Goal: Task Accomplishment & Management: Complete application form

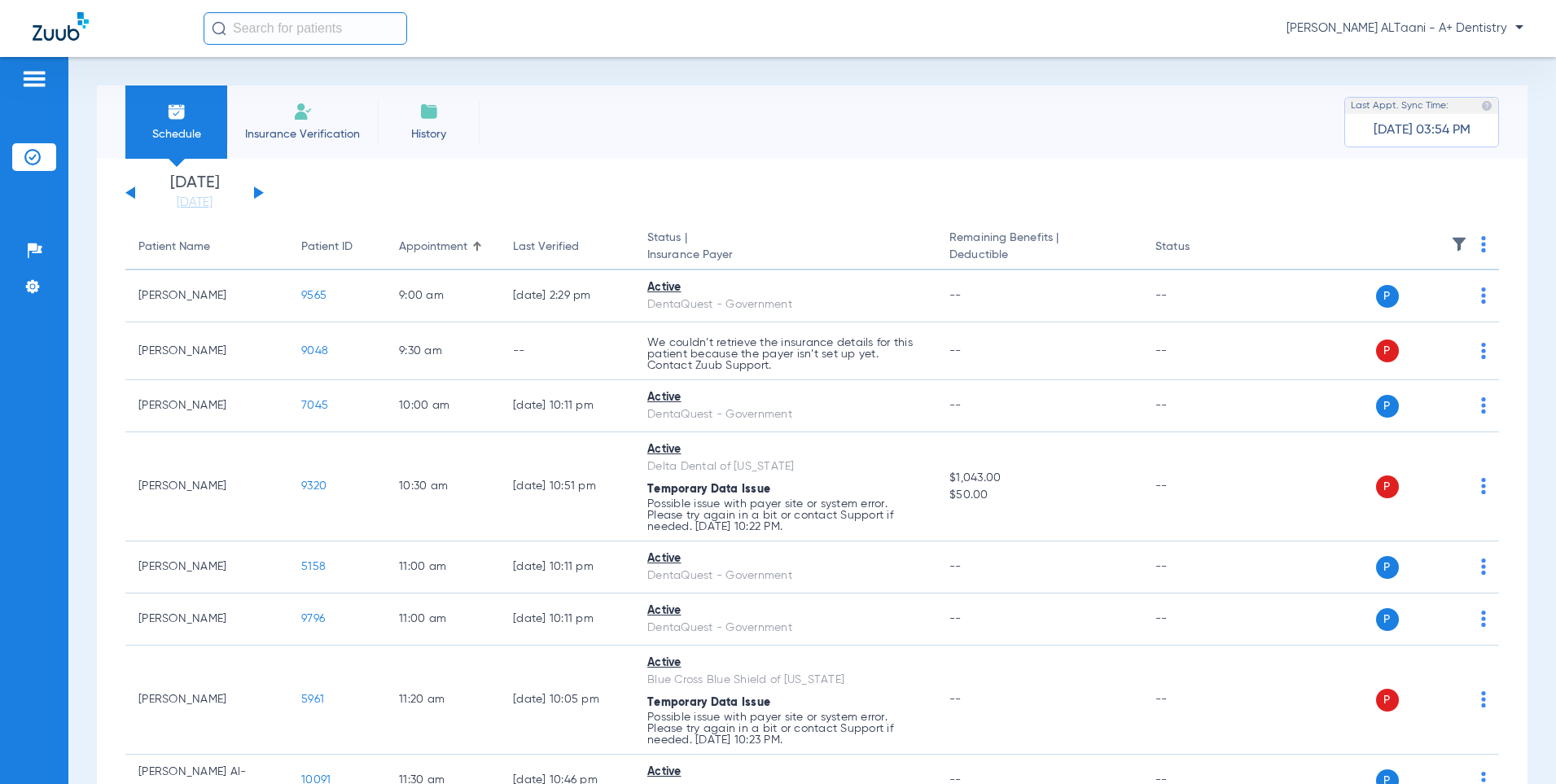
click at [299, 116] on img at bounding box center [303, 112] width 19 height 19
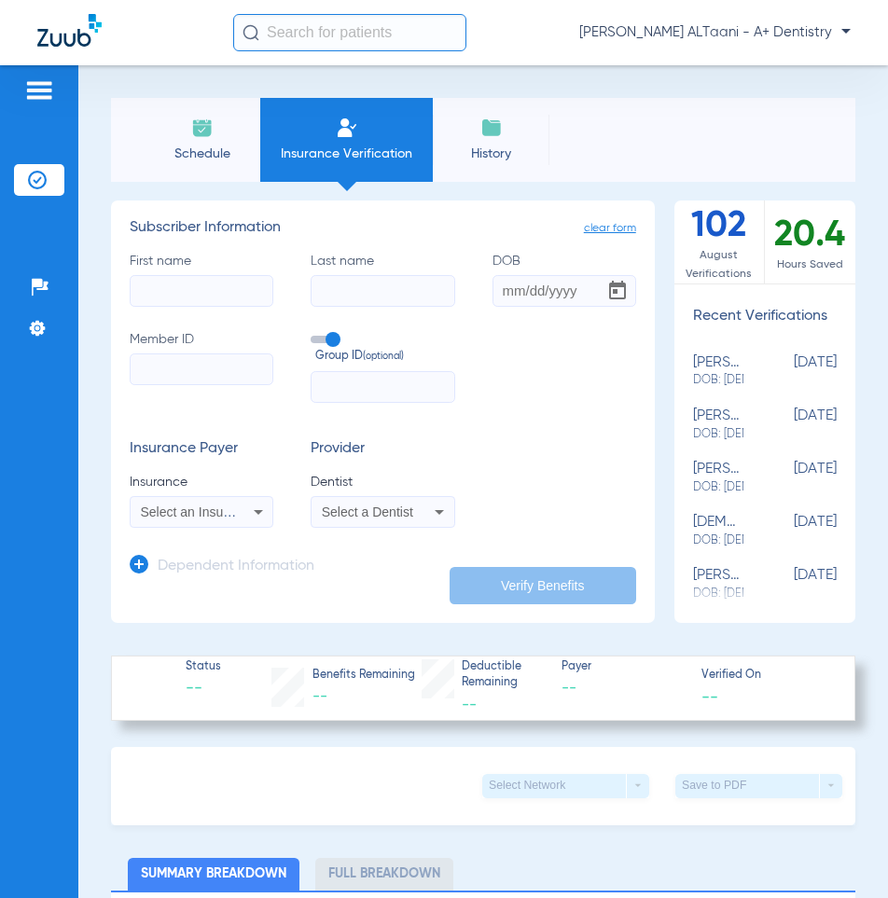
click at [498, 291] on input "DOB" at bounding box center [564, 291] width 144 height 32
paste input "[DATE]"
type input "[DATE]"
click at [186, 365] on input "Member ID" at bounding box center [202, 369] width 144 height 32
paste input "1094651767"
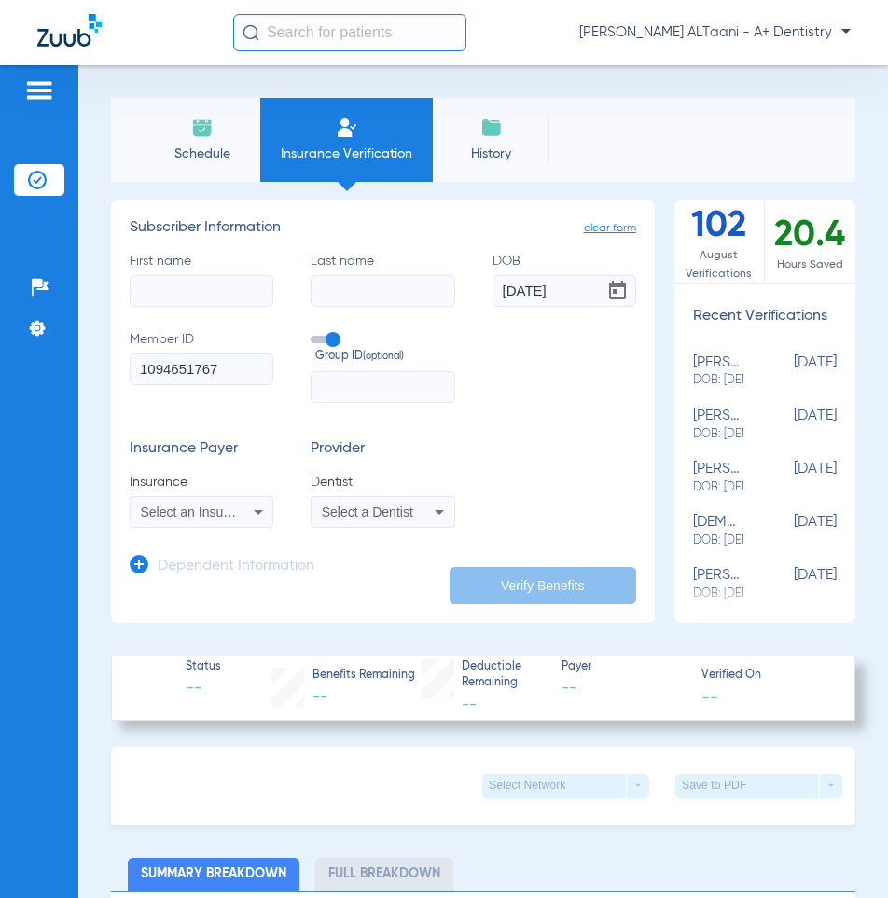
type input "1094651767"
click at [254, 510] on icon at bounding box center [258, 512] width 9 height 5
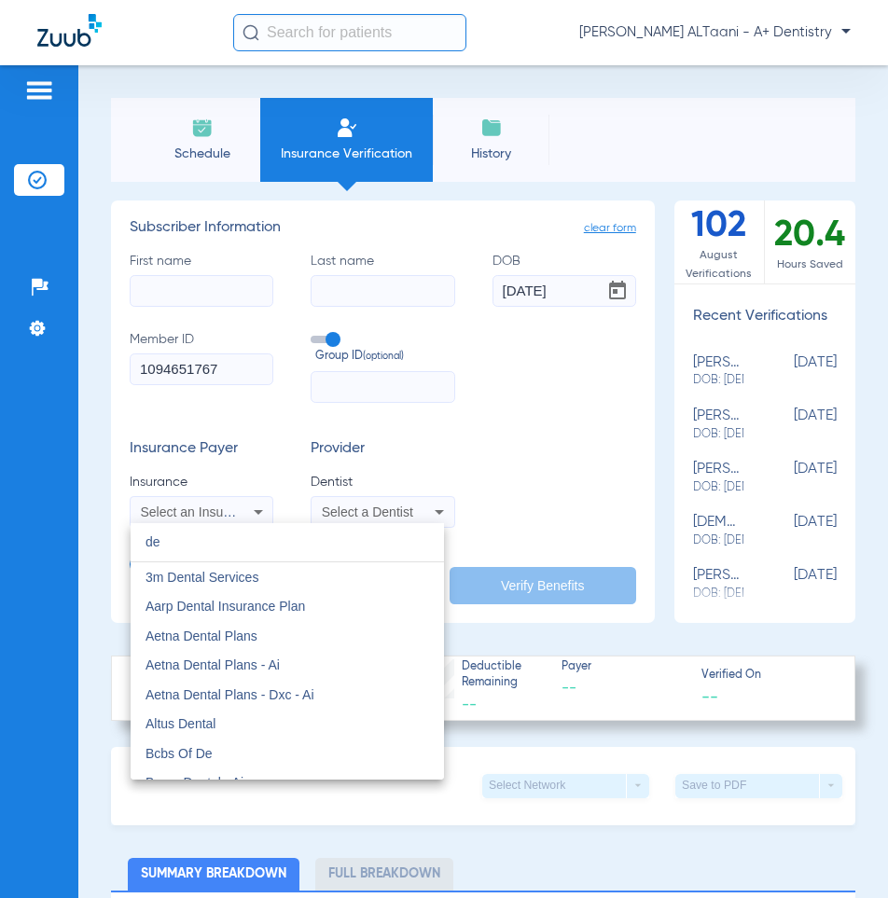
type input "d"
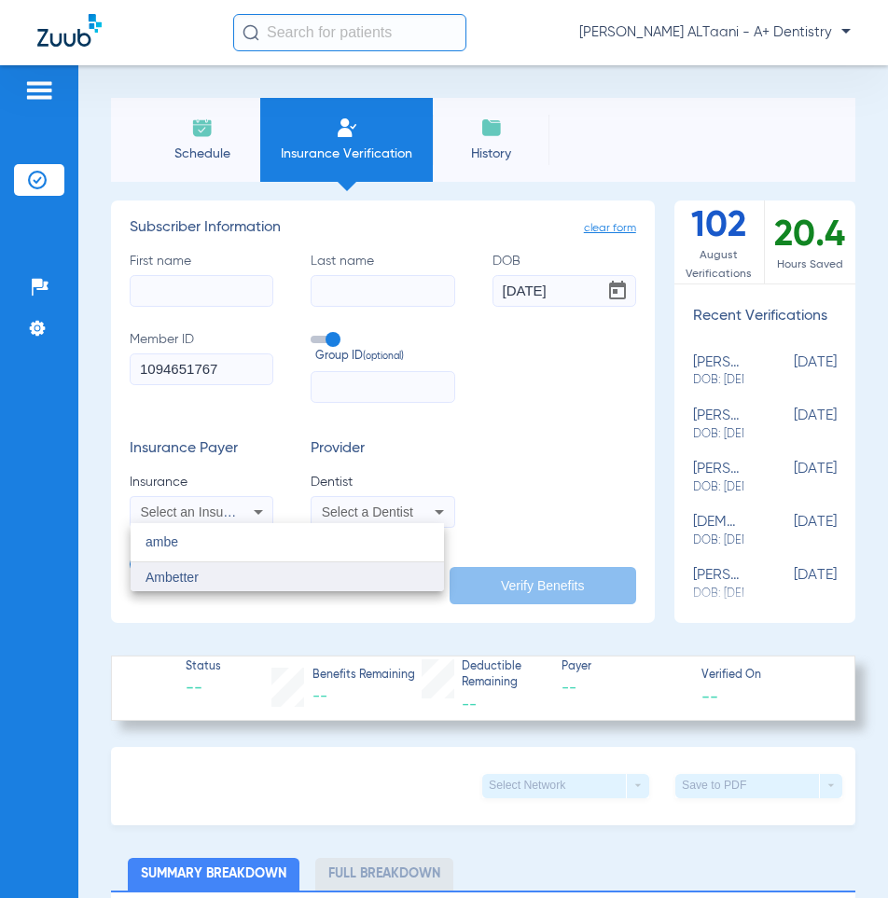
type input "ambe"
click at [200, 576] on mat-option "Ambetter" at bounding box center [287, 577] width 313 height 30
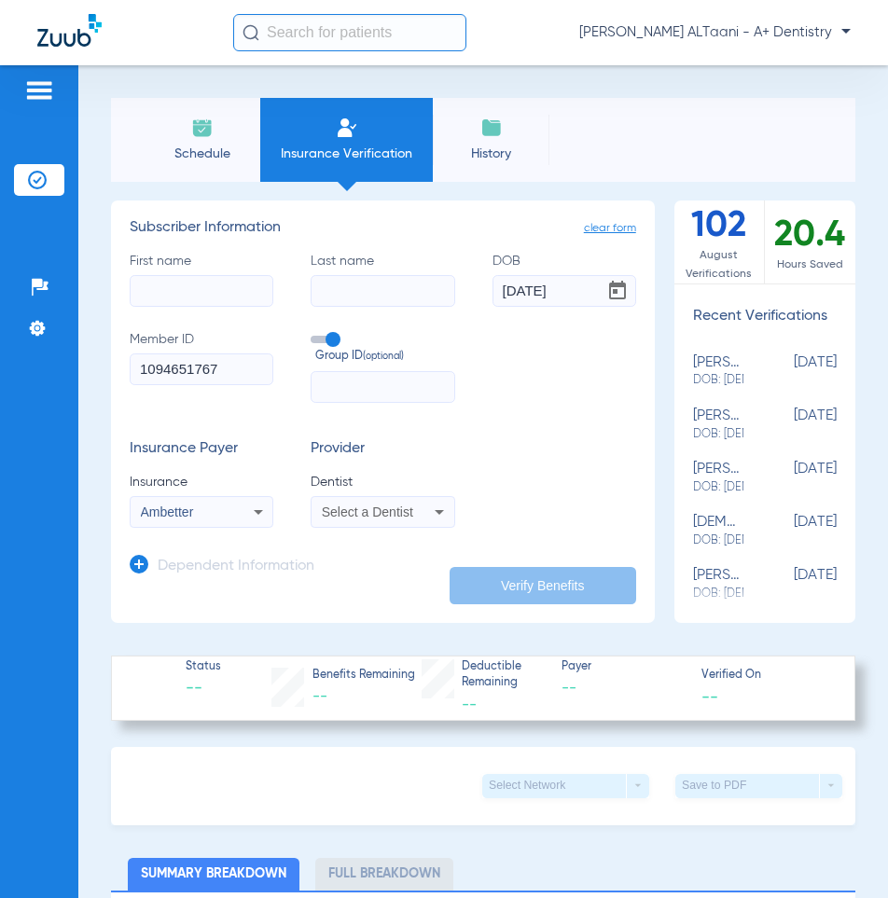
click at [435, 511] on icon at bounding box center [439, 512] width 9 height 5
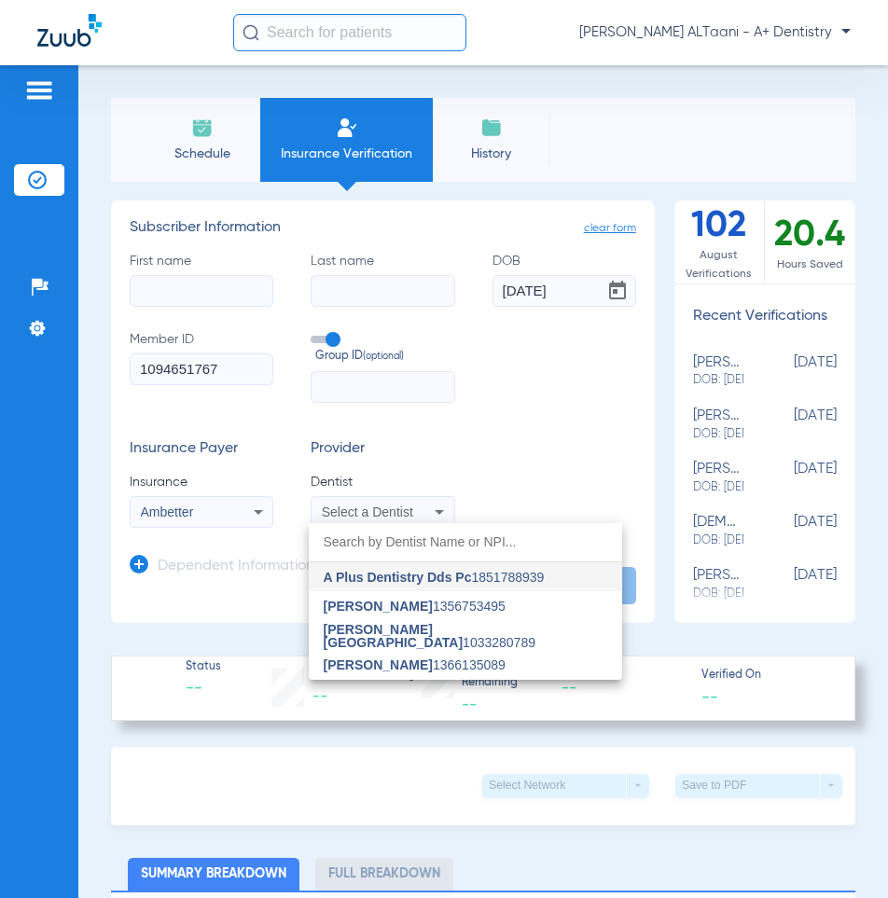
click at [446, 630] on span "Basem Al-taani 1033280789" at bounding box center [465, 636] width 283 height 26
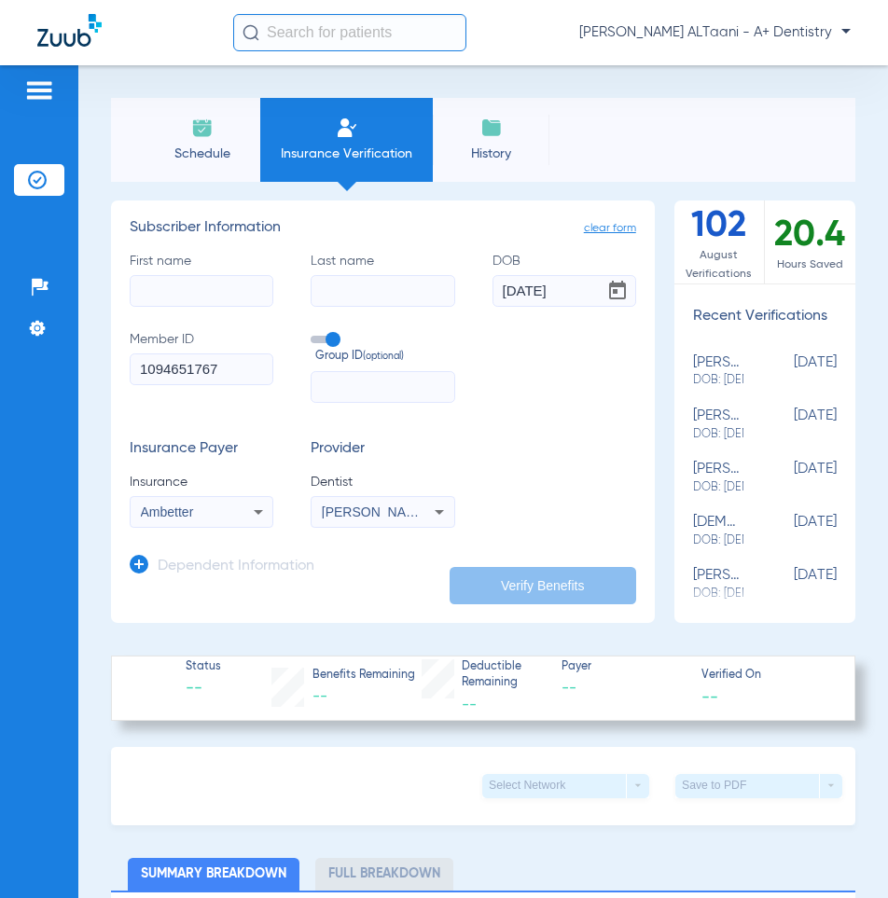
click at [198, 287] on input "First name" at bounding box center [202, 291] width 144 height 32
paste input "Josiah"
type input "Josiah"
click at [397, 297] on input "Last name" at bounding box center [383, 291] width 144 height 32
paste input "Muhammad"
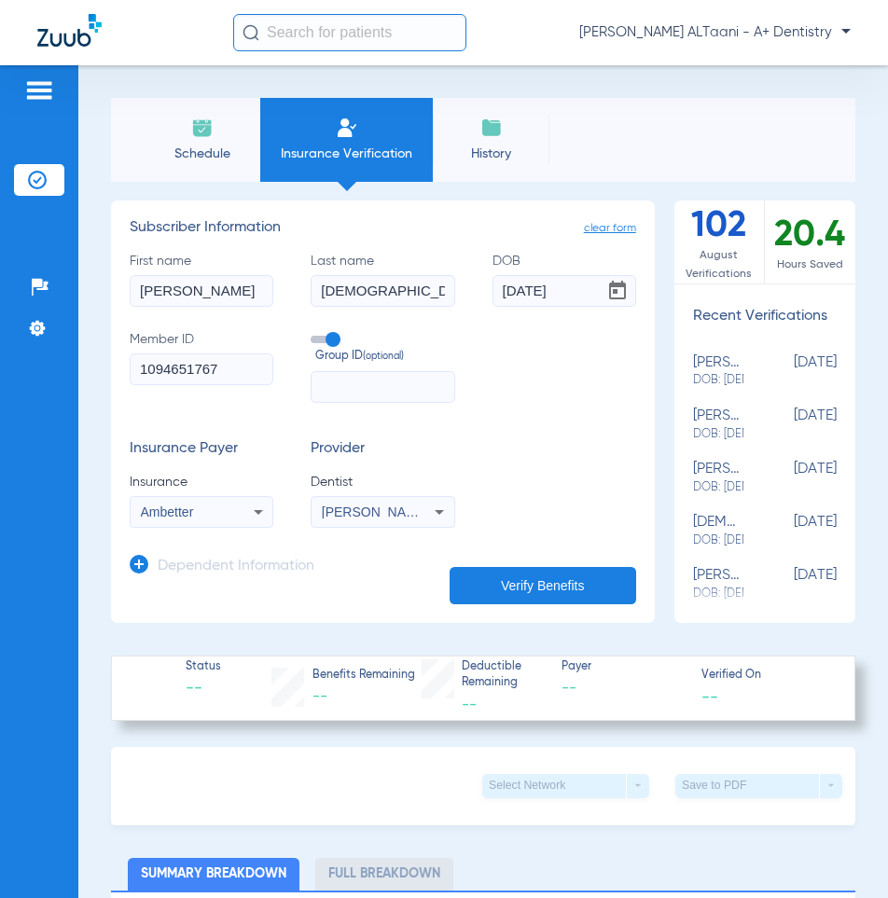
type input "Muhammad"
click at [530, 573] on button "Verify Benefits" at bounding box center [542, 585] width 186 height 37
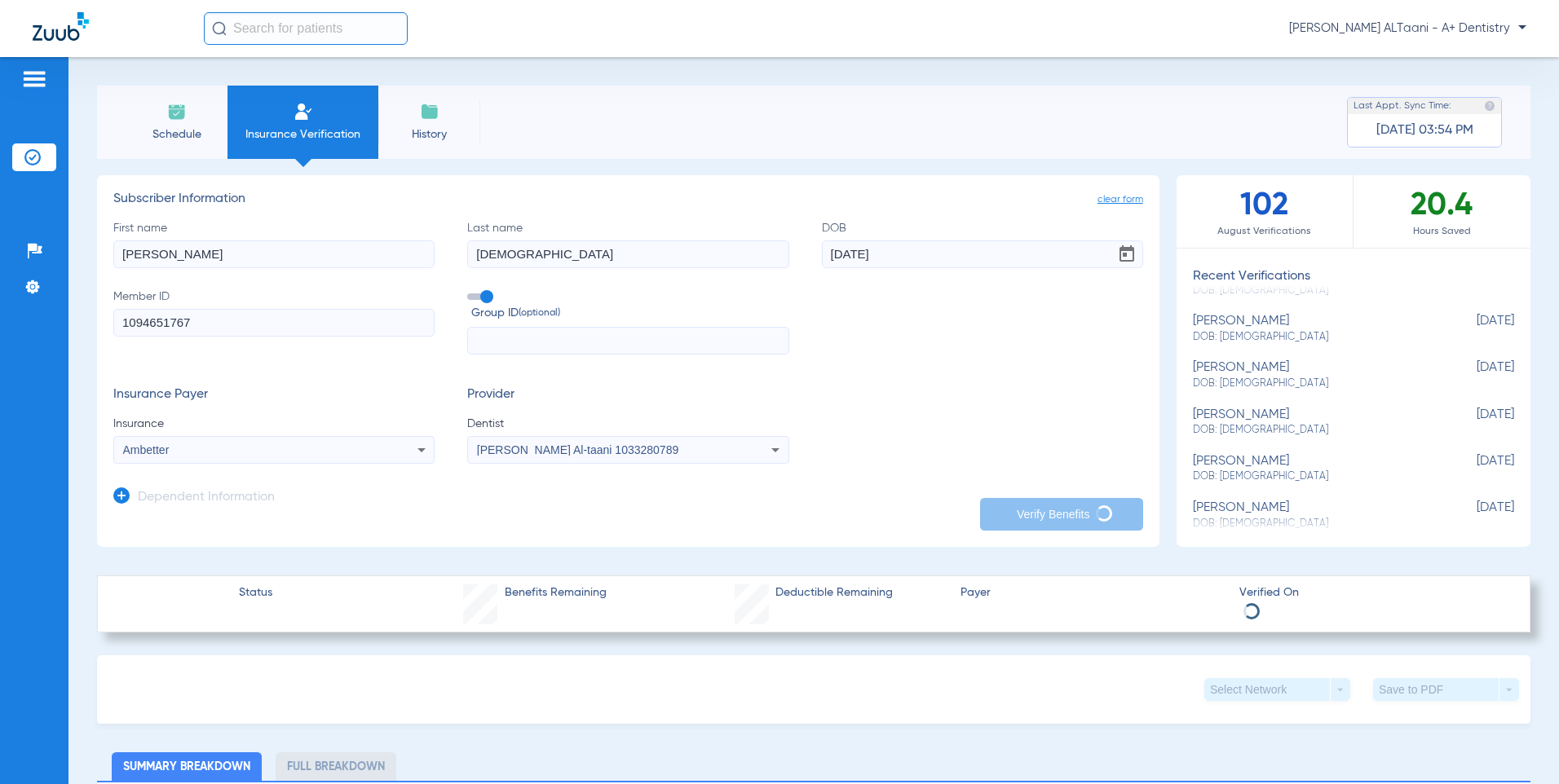
scroll to position [392, 0]
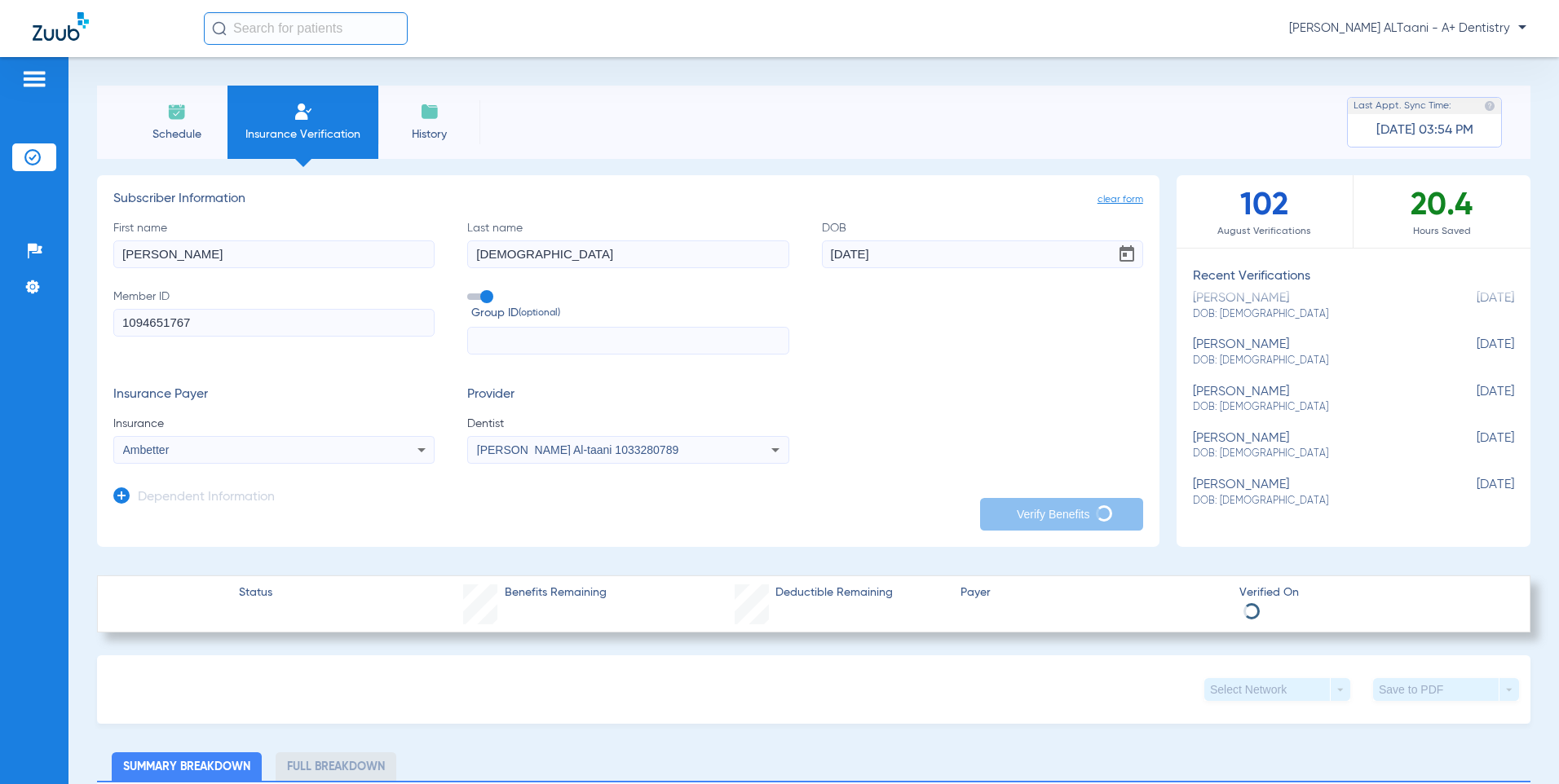
click at [420, 449] on icon at bounding box center [421, 450] width 8 height 4
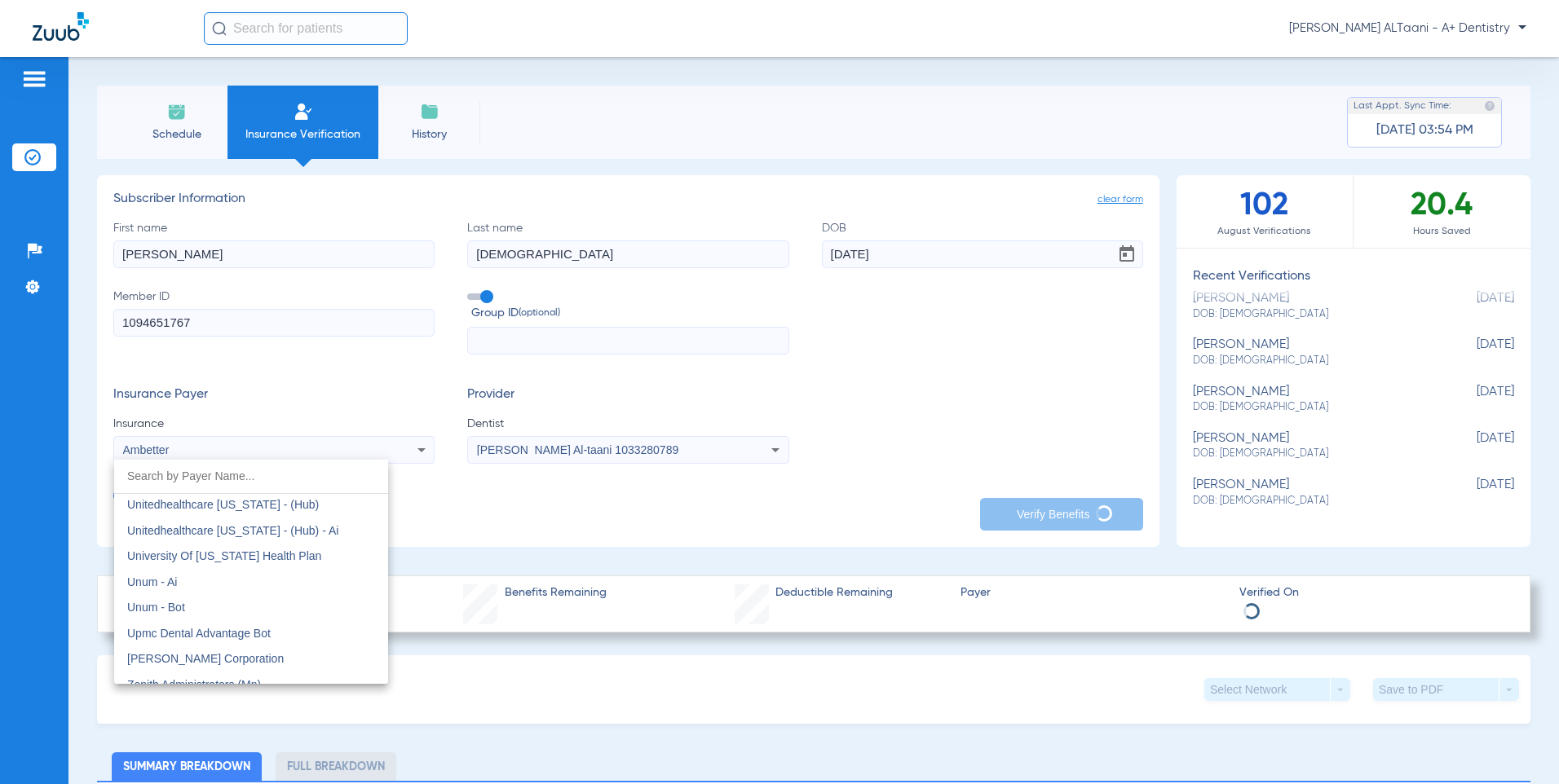
scroll to position [12133, 0]
click at [1151, 125] on div at bounding box center [779, 392] width 1559 height 784
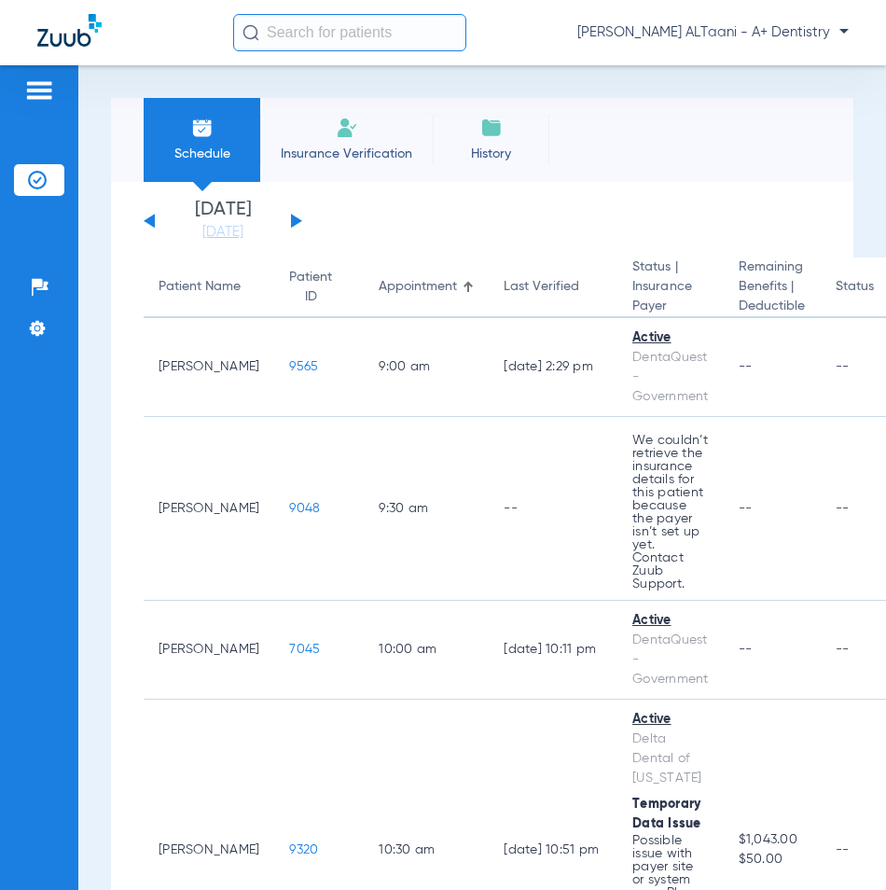
click at [368, 140] on li "Insurance Verification" at bounding box center [346, 140] width 173 height 84
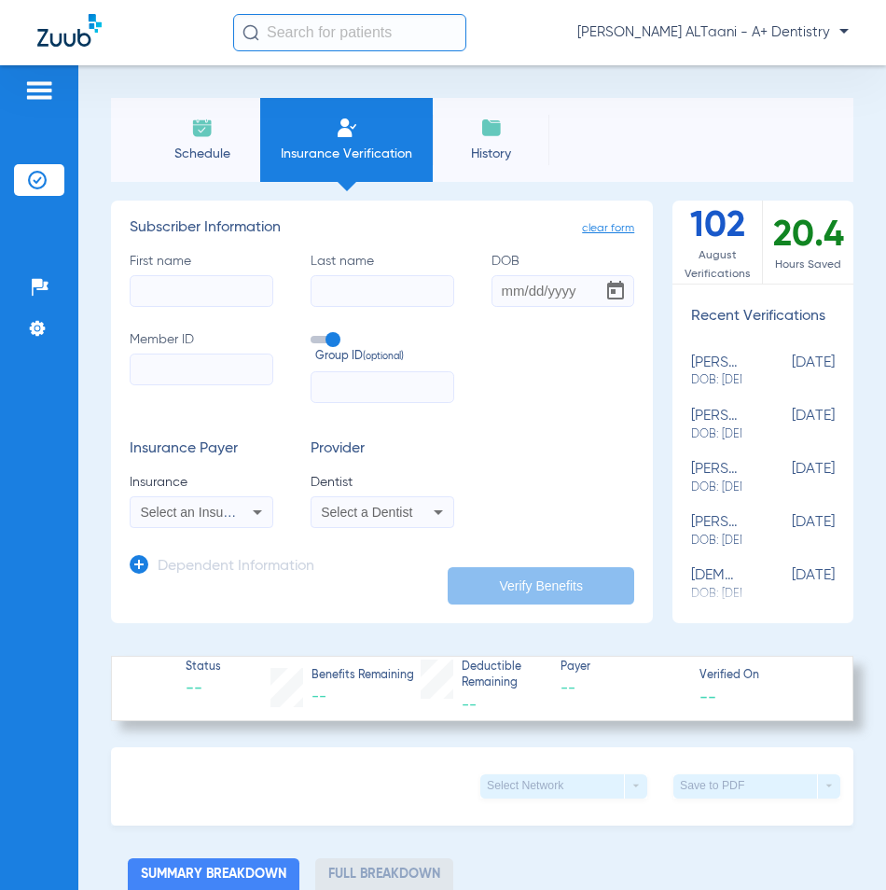
click at [503, 297] on input "DOB" at bounding box center [563, 291] width 144 height 32
paste input "452238501"
type input "452238501"
click at [192, 374] on input "Member ID" at bounding box center [202, 369] width 144 height 32
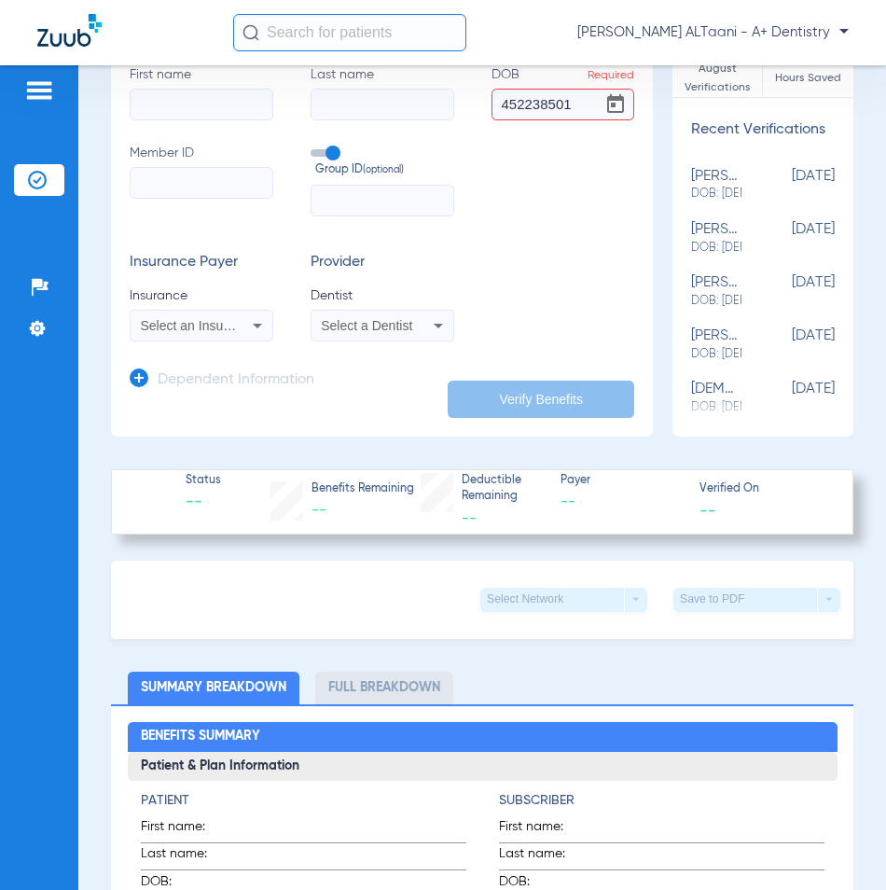
scroll to position [93, 0]
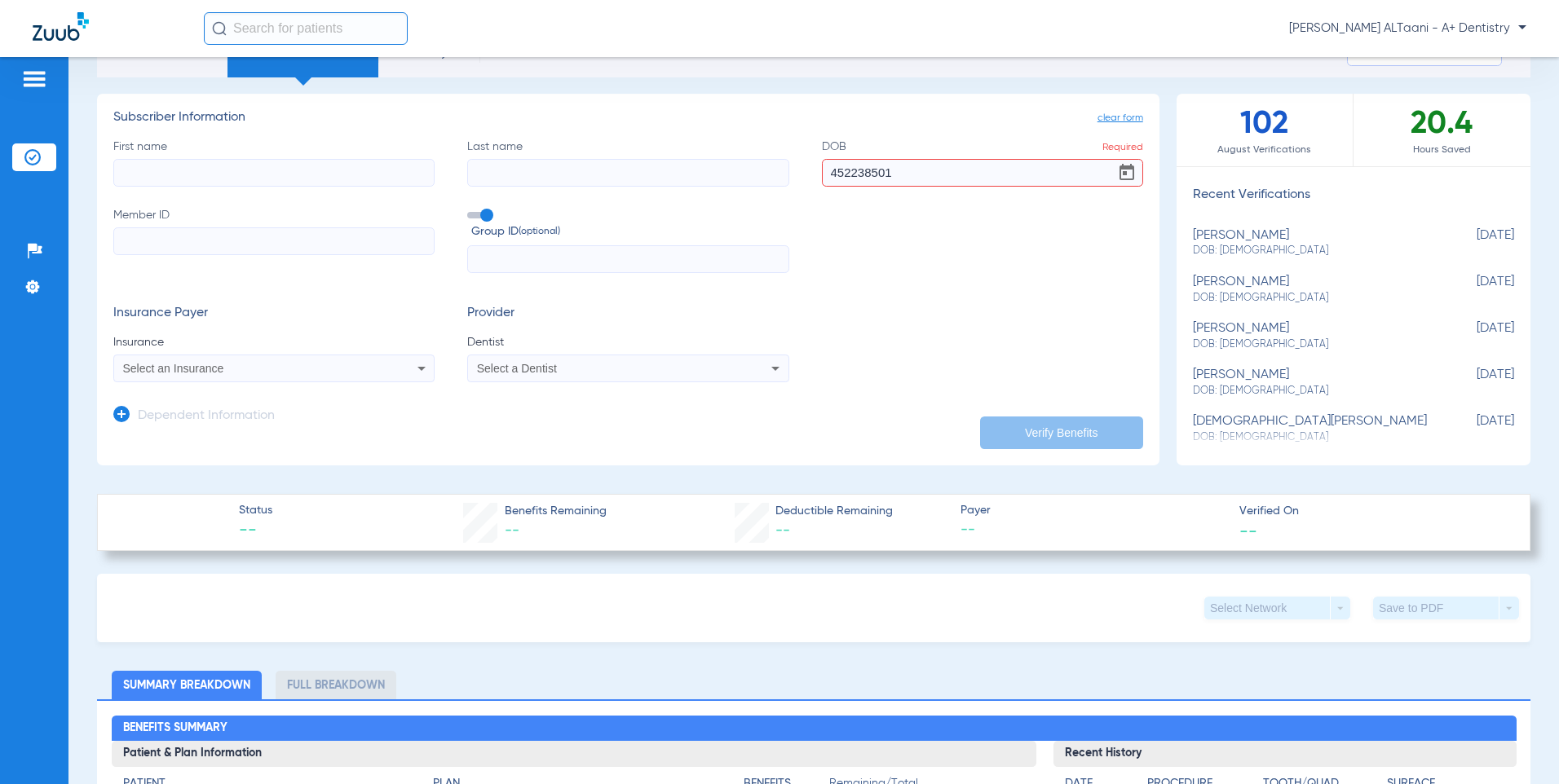
click at [186, 239] on input "Member ID" at bounding box center [274, 241] width 321 height 28
paste input "[DATE]"
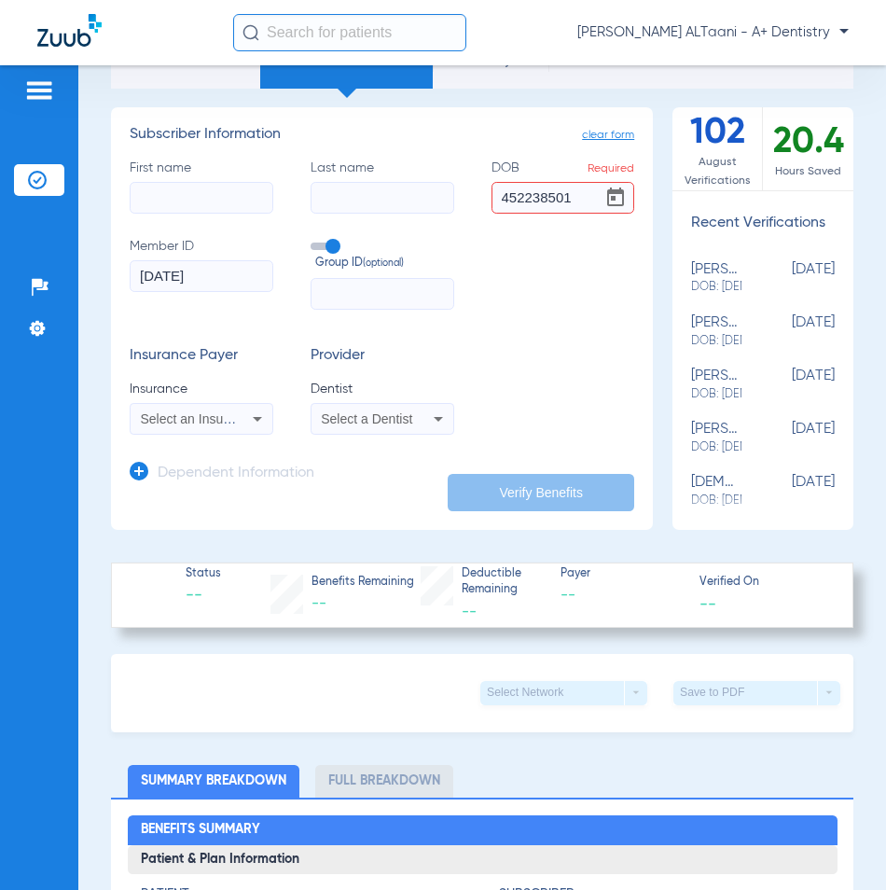
type input "[DATE]"
click at [582, 201] on label "DOB Required 452238501" at bounding box center [563, 186] width 144 height 55
click at [582, 201] on input "452238501" at bounding box center [563, 198] width 144 height 32
drag, startPoint x: 578, startPoint y: 199, endPoint x: 410, endPoint y: 203, distance: 167.9
click at [410, 203] on div "First name Last name DOB Required 452238501 Member ID [DATE] Group ID (optional)" at bounding box center [382, 234] width 504 height 151
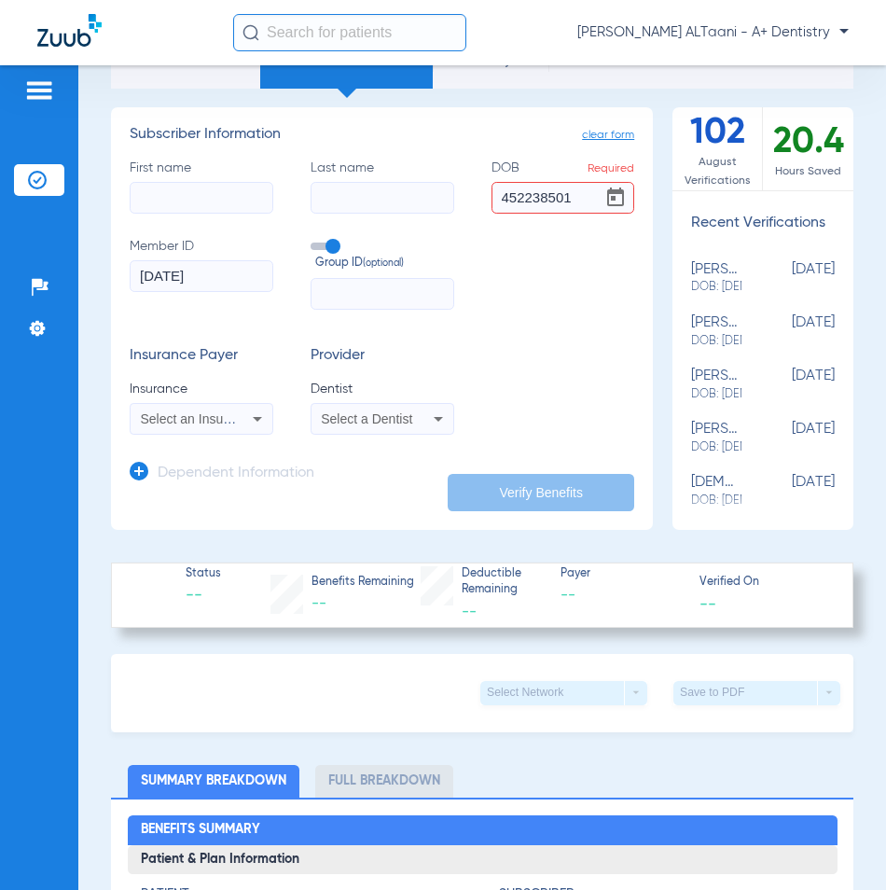
paste input "[DATE]"
type input "[DATE]"
click at [256, 421] on icon at bounding box center [257, 418] width 22 height 22
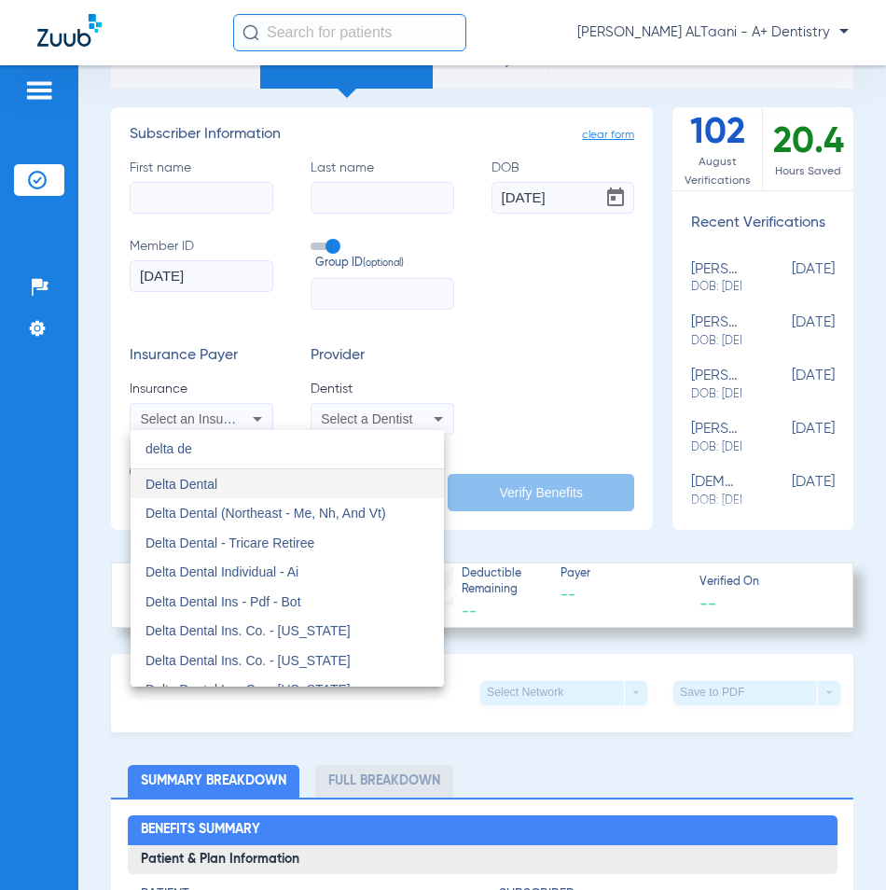
type input "delta de"
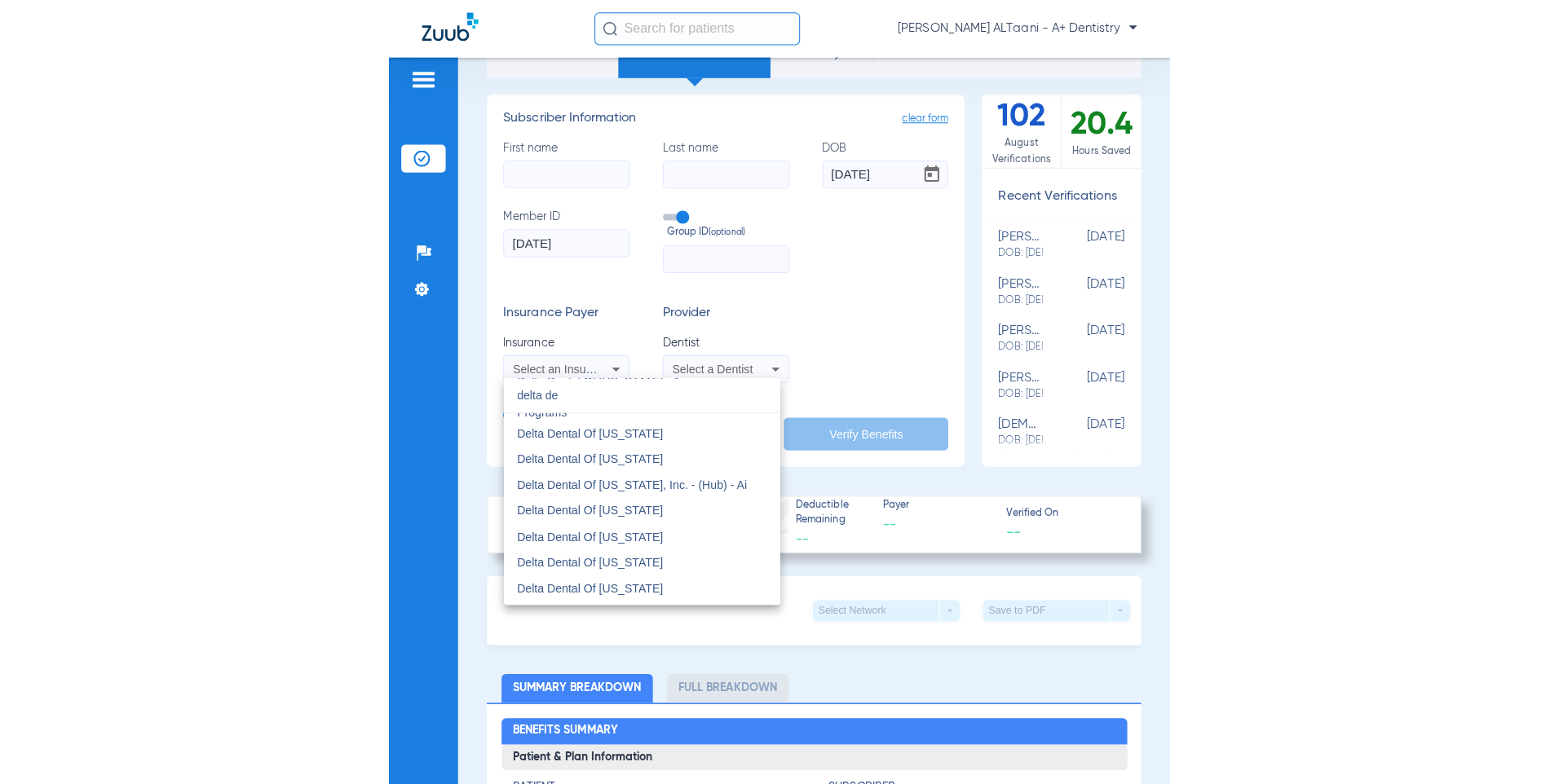
scroll to position [912, 0]
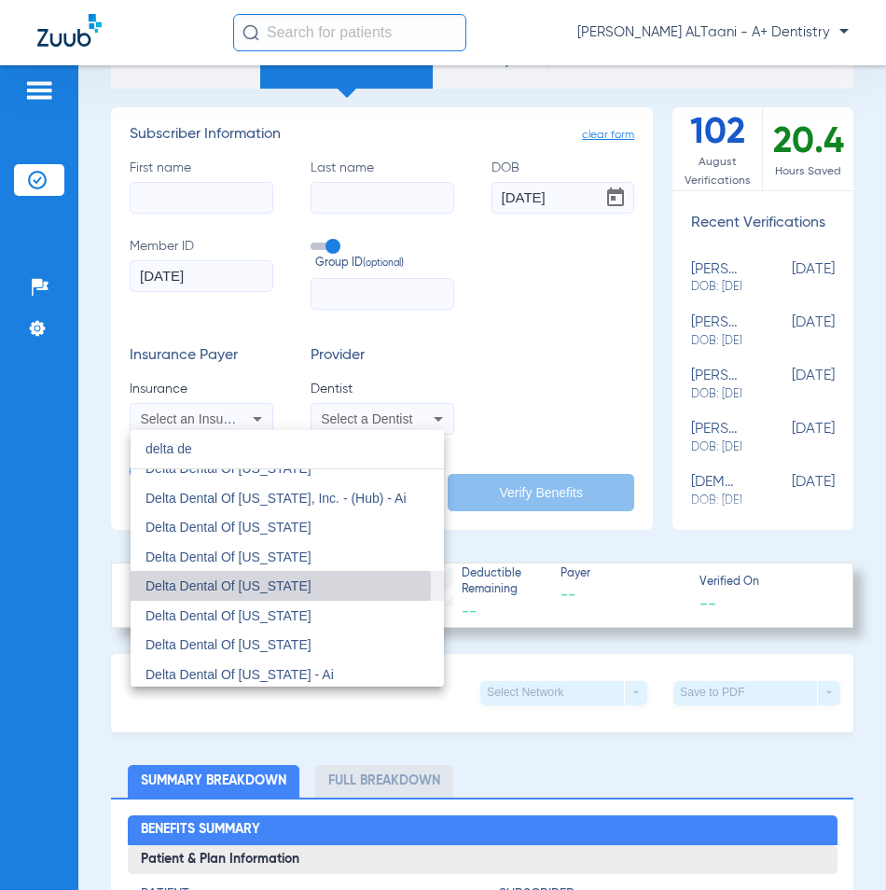
click at [207, 585] on span "Delta Dental Of [US_STATE]" at bounding box center [228, 585] width 166 height 15
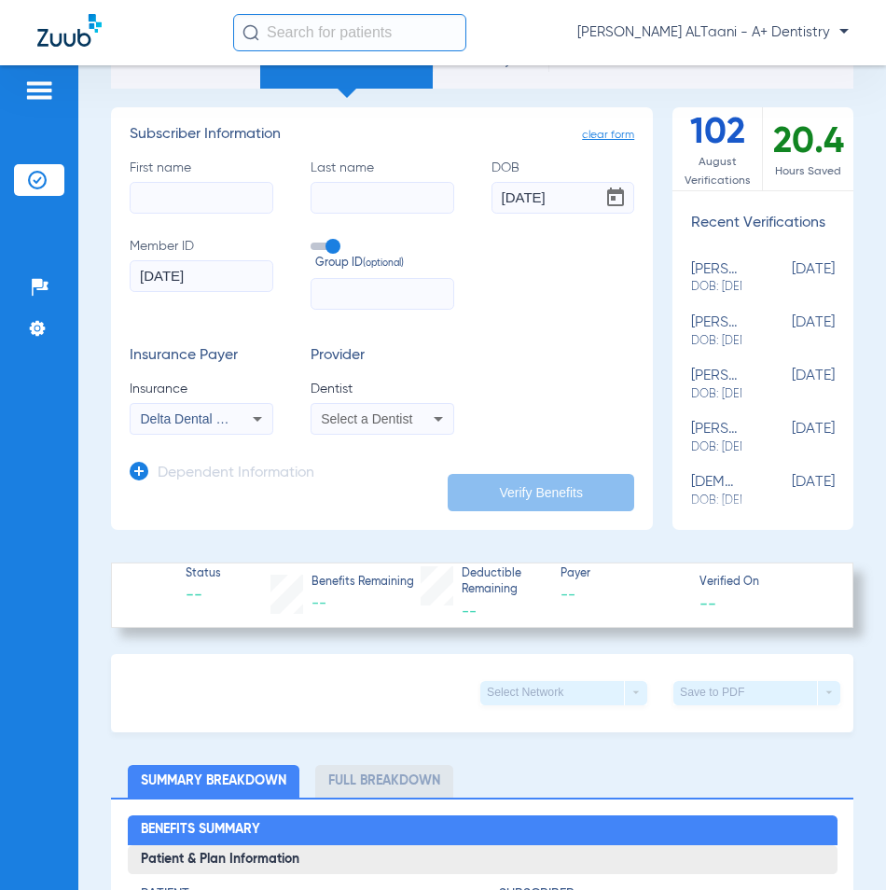
click at [434, 418] on icon at bounding box center [438, 419] width 9 height 5
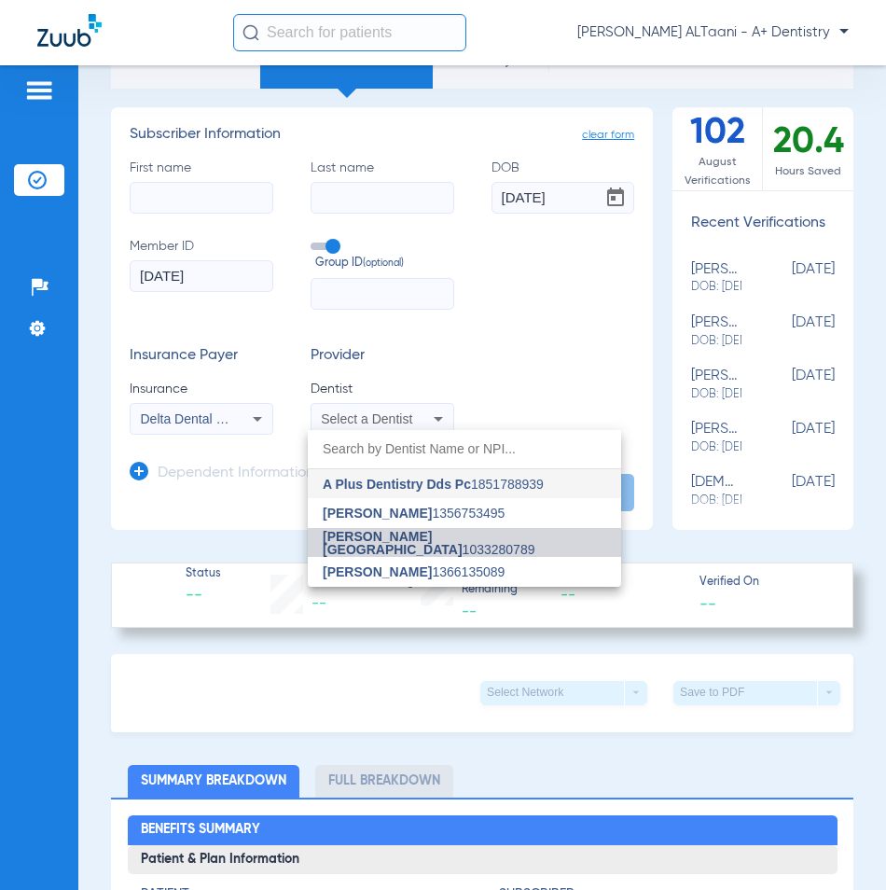
click at [409, 539] on span "[PERSON_NAME] [GEOGRAPHIC_DATA]" at bounding box center [393, 543] width 140 height 28
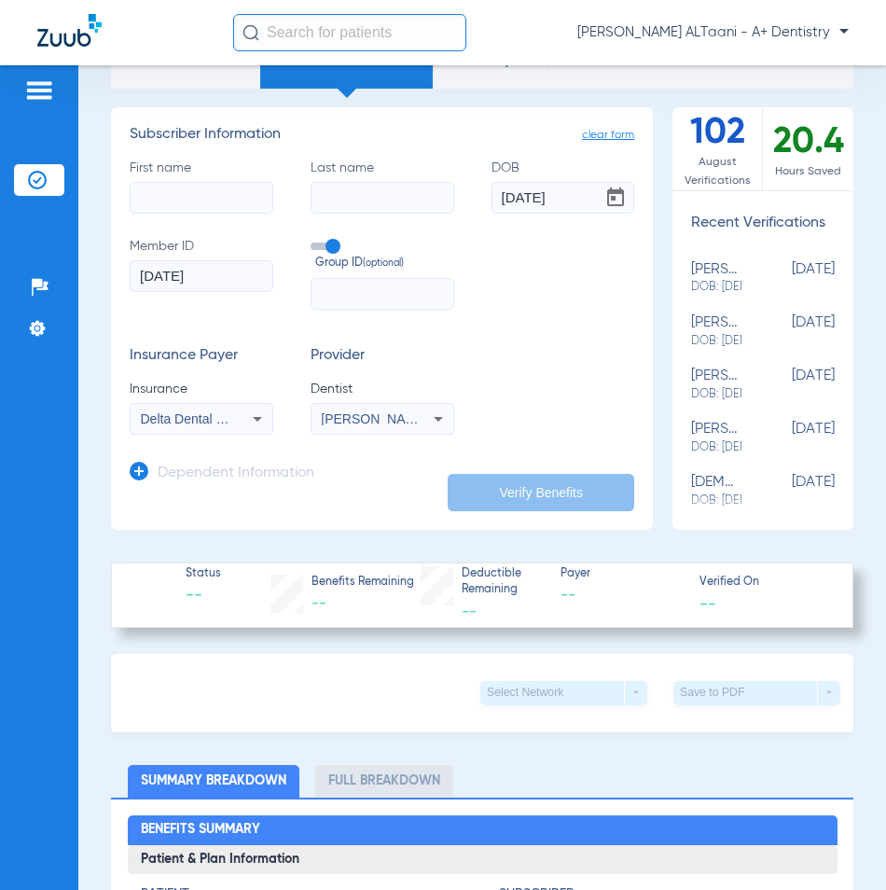
click at [173, 192] on input "First name" at bounding box center [202, 198] width 144 height 32
type input "caleb"
click at [376, 198] on input "Last name" at bounding box center [383, 198] width 144 height 32
paste input "[PERSON_NAME]"
type input "[PERSON_NAME]"
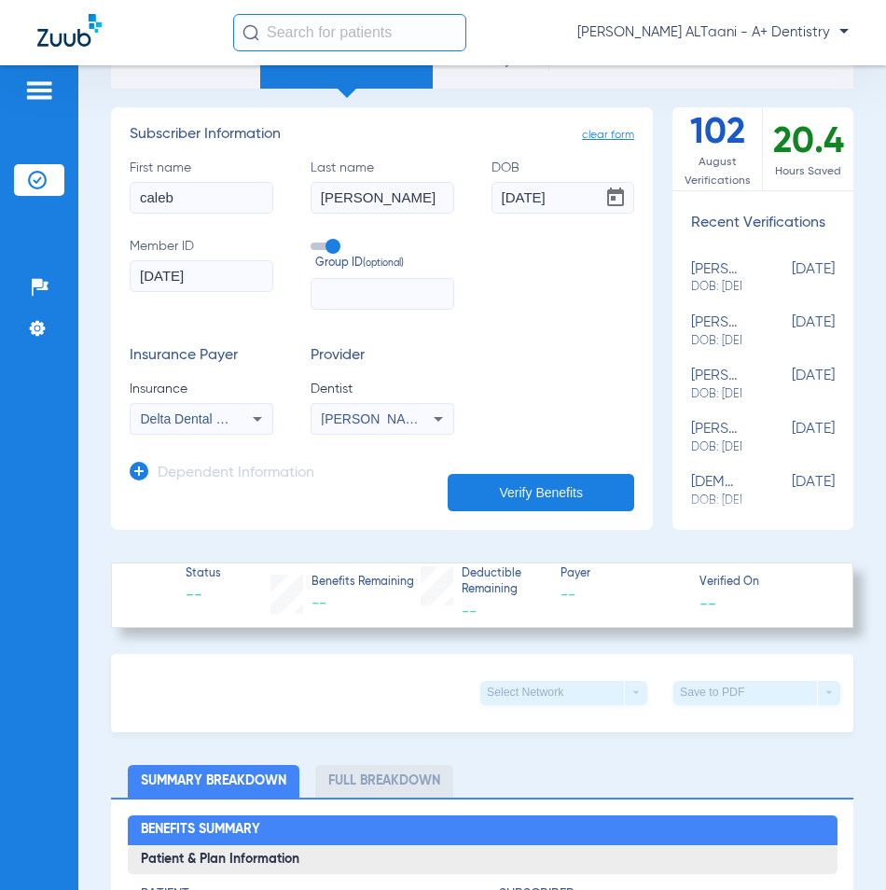
click at [525, 493] on button "Verify Benefits" at bounding box center [541, 492] width 186 height 37
